Goal: Task Accomplishment & Management: Manage account settings

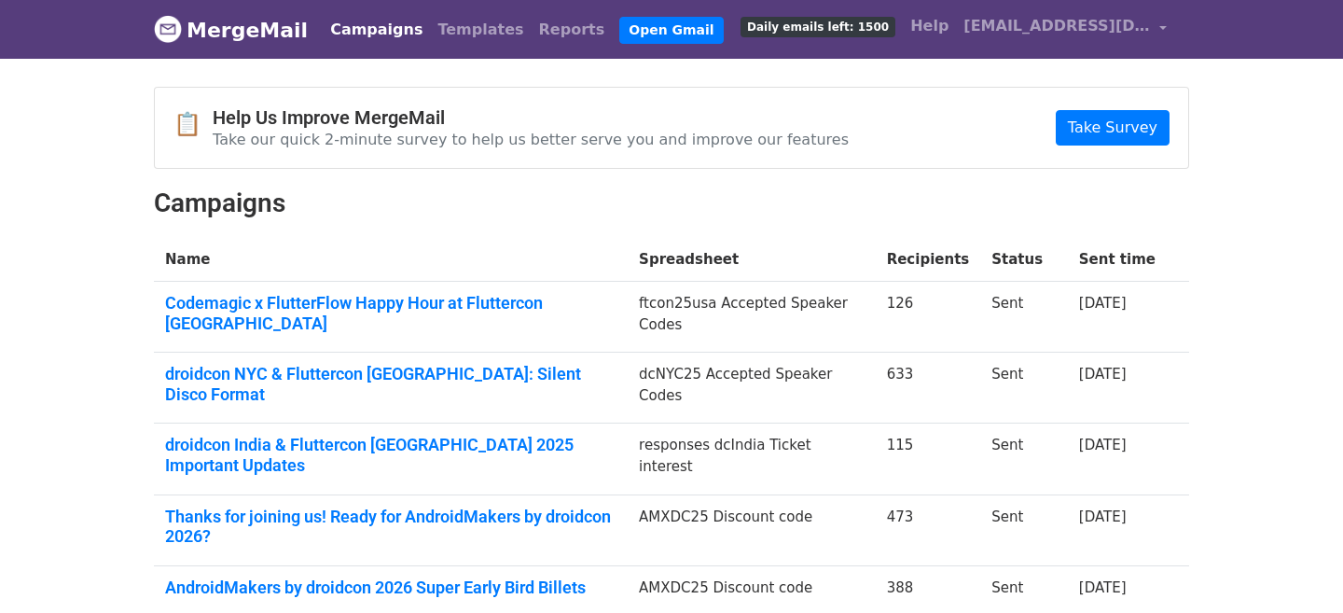
click at [895, 35] on span "Daily emails left: 1500" at bounding box center [817, 27] width 155 height 21
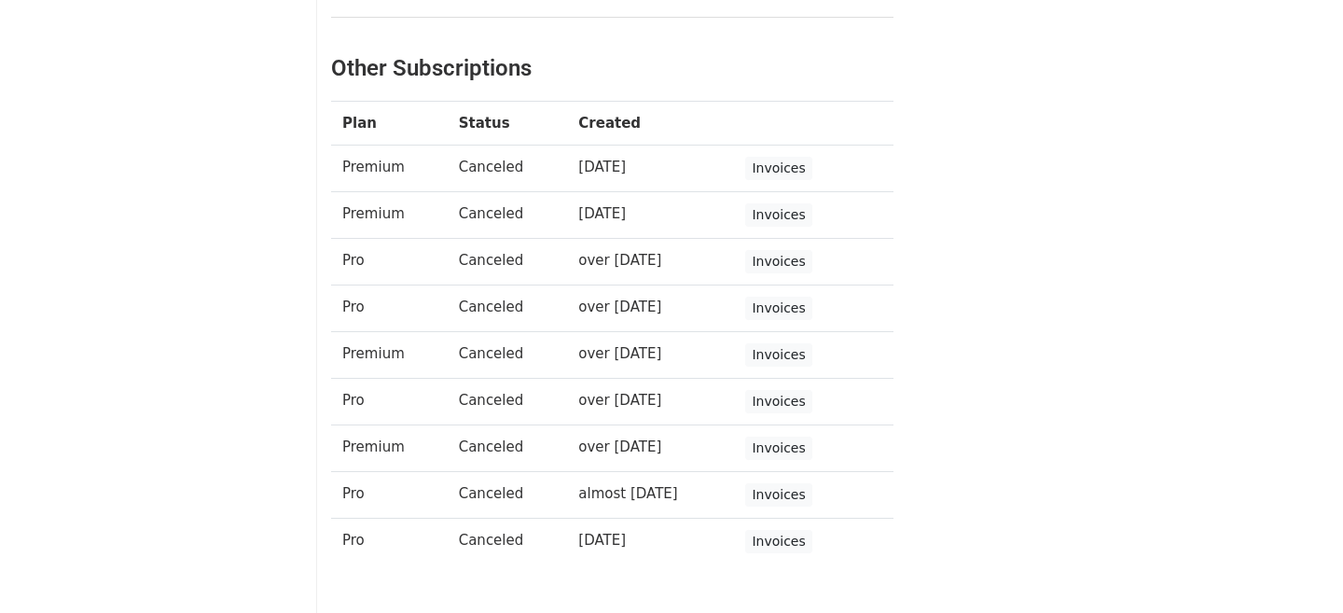
scroll to position [149, 0]
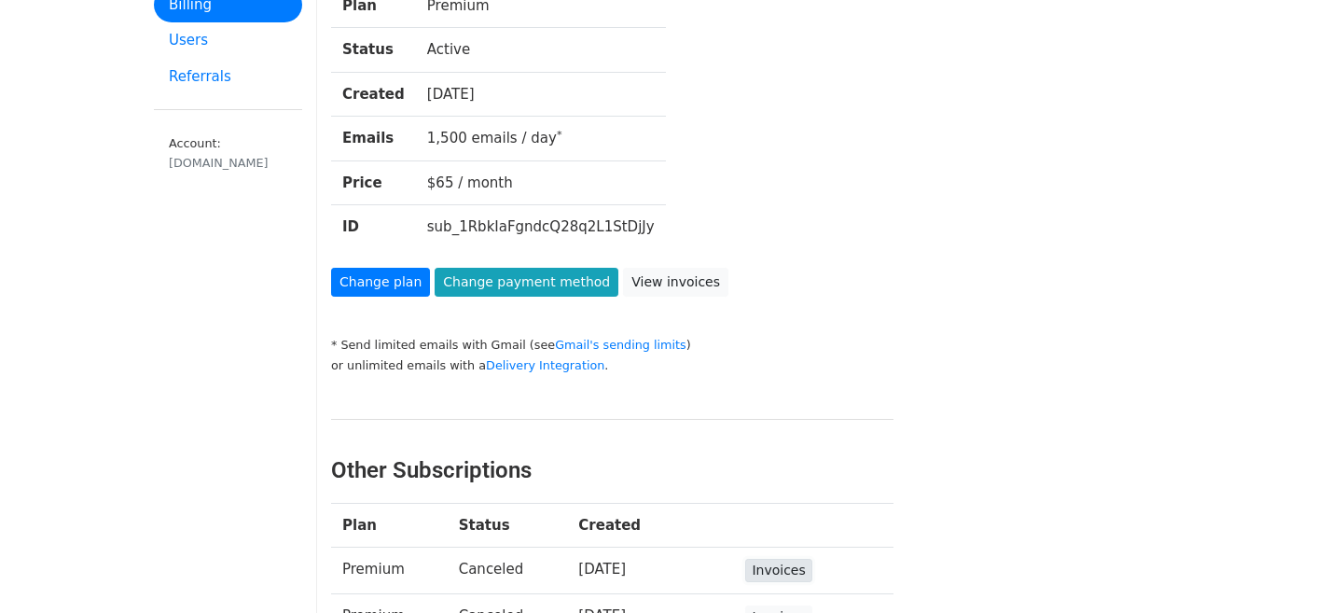
click at [771, 568] on link "Invoices" at bounding box center [778, 570] width 66 height 23
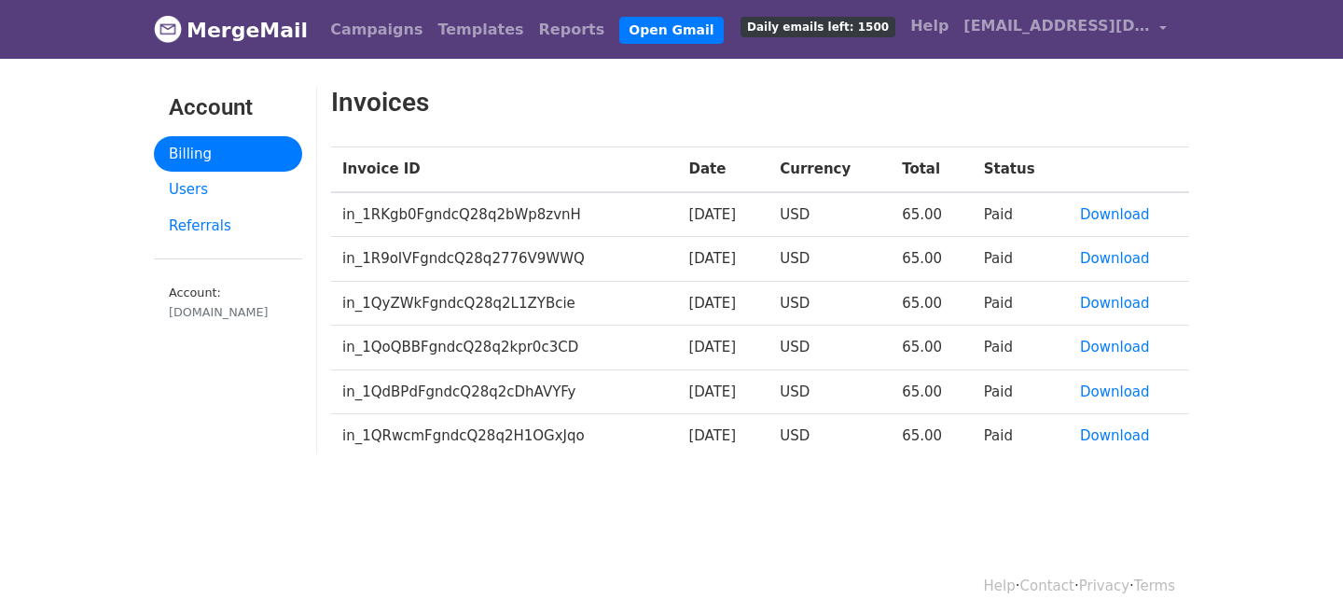
click at [895, 31] on span "Daily emails left: 1500" at bounding box center [817, 27] width 155 height 21
